Goal: Entertainment & Leisure: Consume media (video, audio)

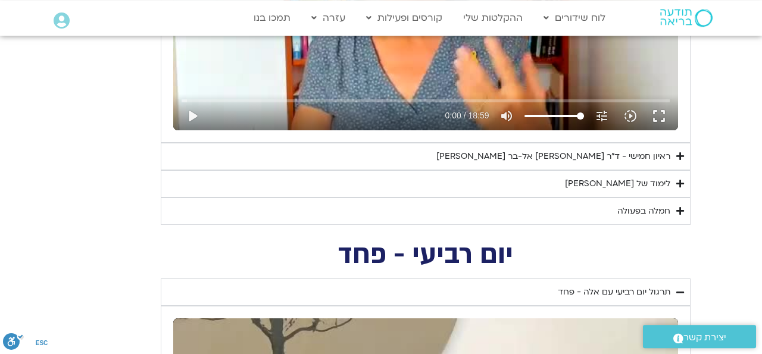
scroll to position [728, 0]
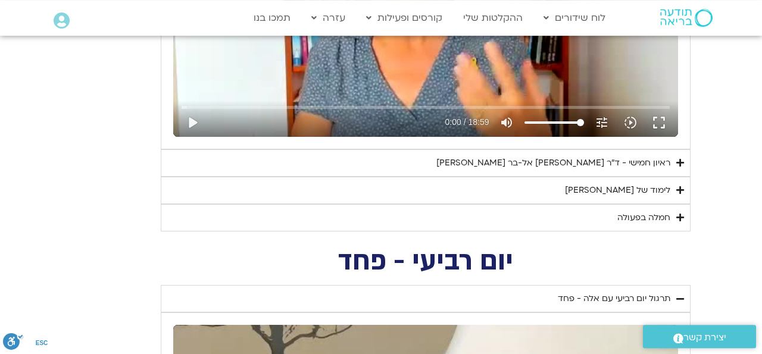
click at [678, 163] on icon "Accordion. Open links with Enter or Space, close with Escape, and navigate with…" at bounding box center [680, 162] width 8 height 9
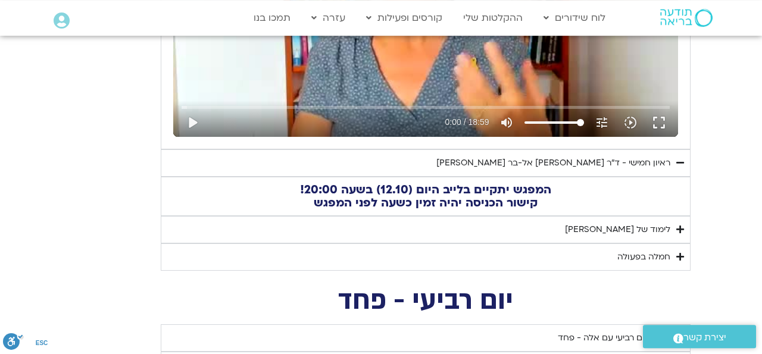
click at [678, 163] on icon "Accordion. Open links with Enter or Space, close with Escape, and navigate with…" at bounding box center [680, 162] width 8 height 9
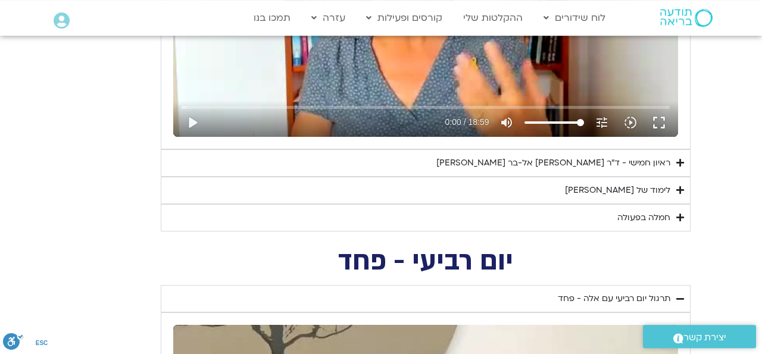
click at [682, 187] on icon "Accordion. Open links with Enter or Space, close with Escape, and navigate with…" at bounding box center [680, 190] width 8 height 9
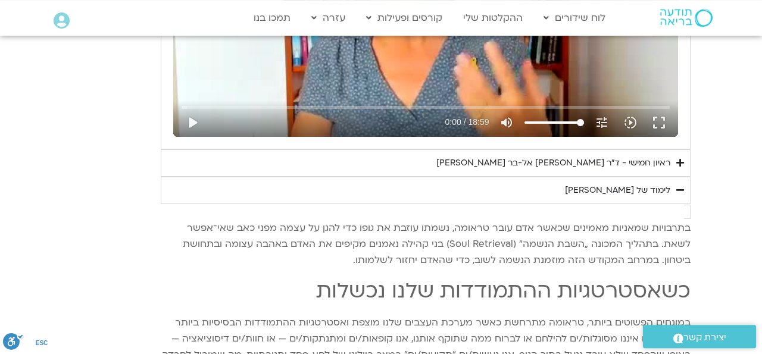
click at [682, 187] on icon "Accordion. Open links with Enter or Space, close with Escape, and navigate with…" at bounding box center [680, 190] width 8 height 9
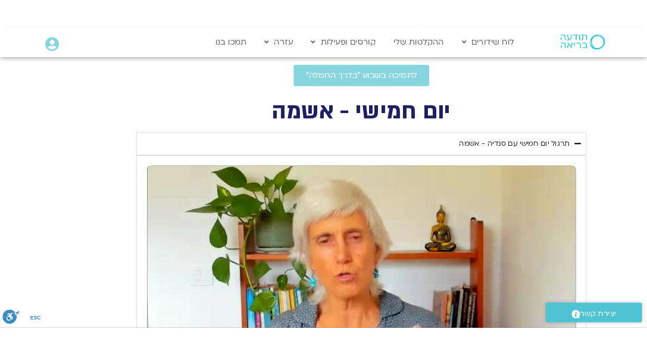
scroll to position [418, 0]
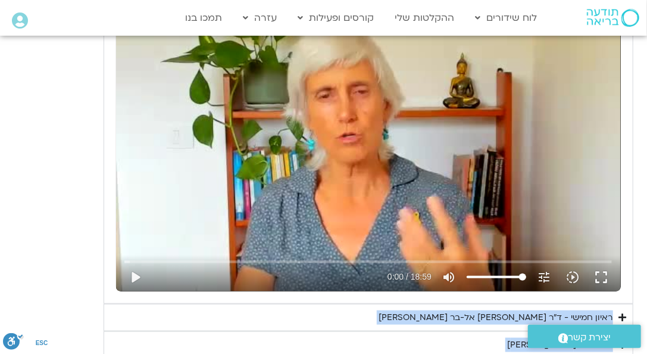
scroll to position [612, 0]
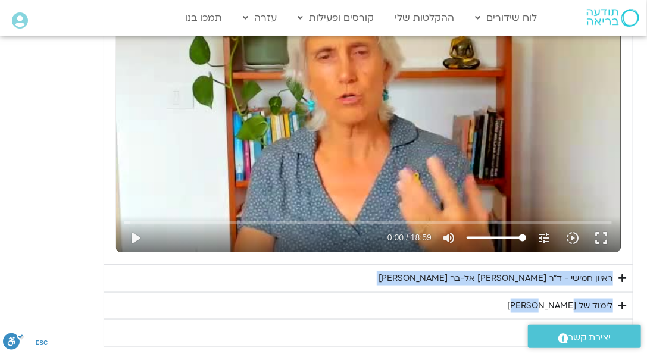
drag, startPoint x: 611, startPoint y: 113, endPoint x: 540, endPoint y: 306, distance: 205.9
click at [540, 306] on div "יום חמישי - אשמה תרגול יום חמישי עם סנדיה - אשמה נא להזין כתובת אימייל כדי לצפו…" at bounding box center [323, 119] width 619 height 455
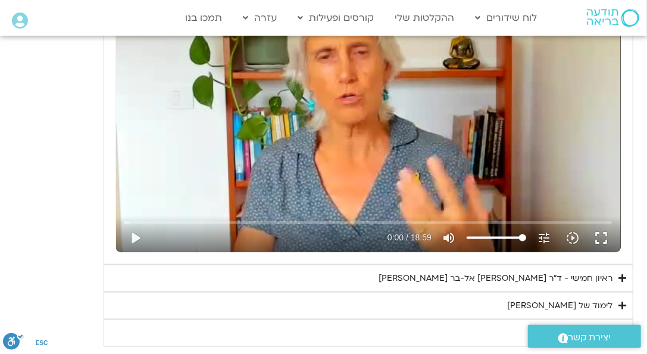
click at [638, 197] on section "יום חמישי - אשמה תרגול יום חמישי עם סנדיה - אשמה נא להזין כתובת אימייל כדי לצפו…" at bounding box center [323, 119] width 647 height 455
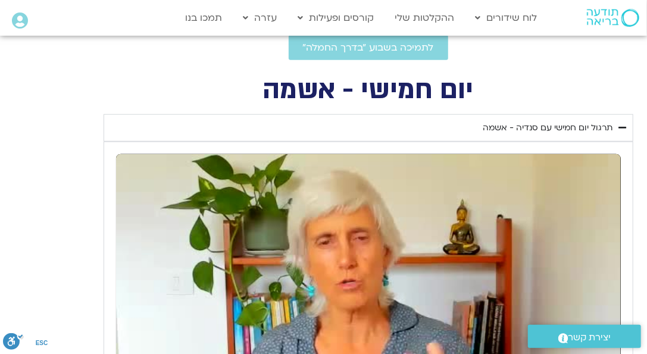
scroll to position [736, 0]
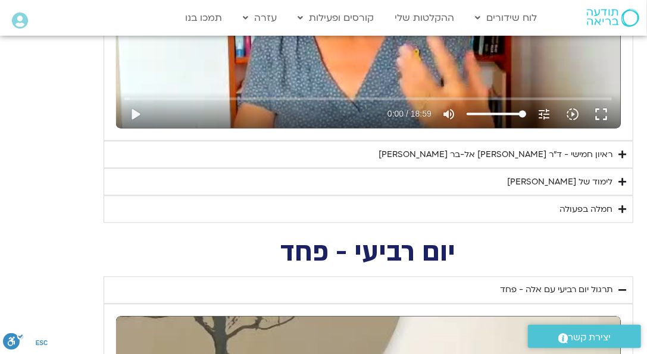
click at [627, 155] on summary "ראיון חמישי - ד"ר [PERSON_NAME] אל-בר [PERSON_NAME]" at bounding box center [369, 154] width 530 height 27
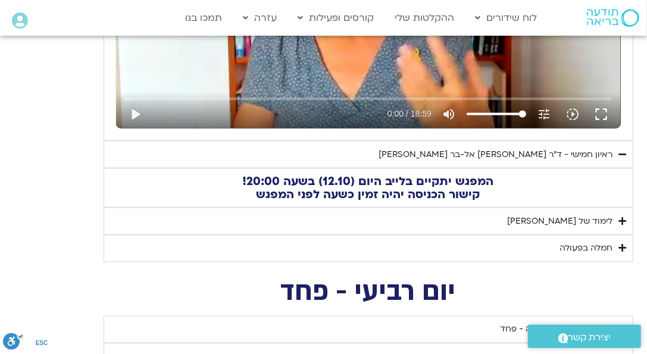
click at [622, 220] on icon "Accordion. Open links with Enter or Space, close with Escape, and navigate with…" at bounding box center [623, 221] width 8 height 9
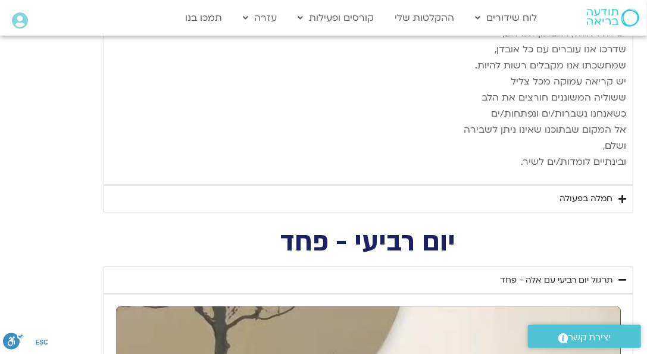
scroll to position [2036, 0]
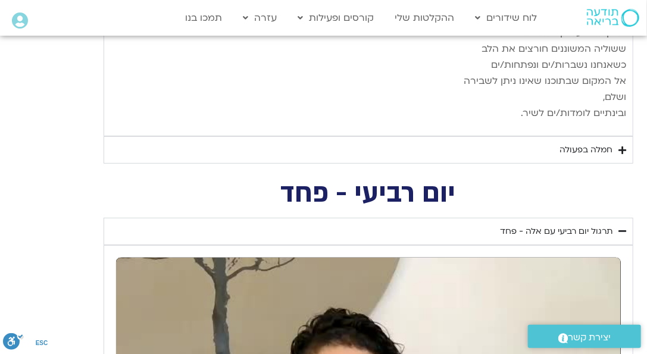
click at [621, 146] on icon "Accordion. Open links with Enter or Space, close with Escape, and navigate with…" at bounding box center [623, 150] width 8 height 9
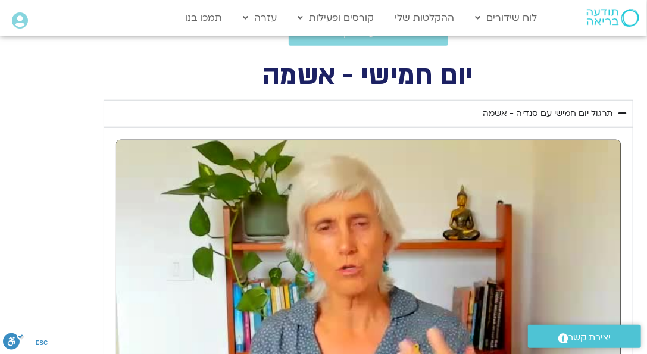
scroll to position [361, 0]
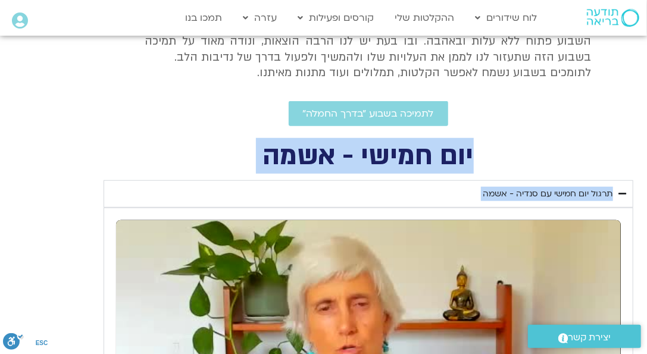
drag, startPoint x: 149, startPoint y: 195, endPoint x: 493, endPoint y: 150, distance: 346.2
copy div "יום חמישי - אשמה תרגול יום חמישי עם סנדיה - אשמה נא להזין כתובת אימייל כדי לצפו…"
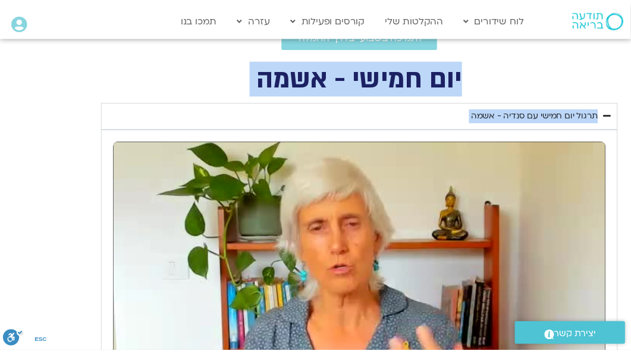
scroll to position [546, 0]
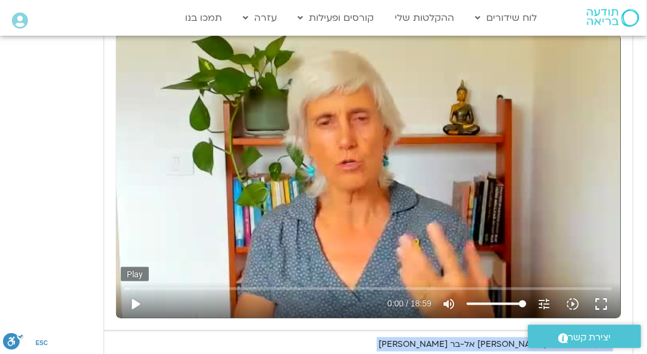
click at [139, 304] on button "play_arrow" at bounding box center [135, 304] width 29 height 29
click at [139, 304] on button "pause" at bounding box center [135, 304] width 29 height 29
type input "1"
